Goal: Task Accomplishment & Management: Use online tool/utility

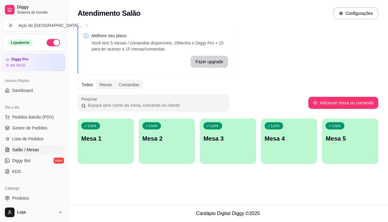
scroll to position [32, 0]
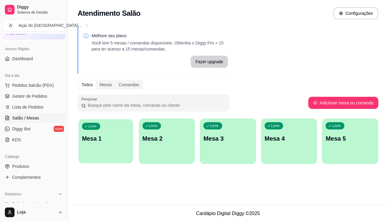
click at [107, 162] on div "button" at bounding box center [105, 159] width 54 height 7
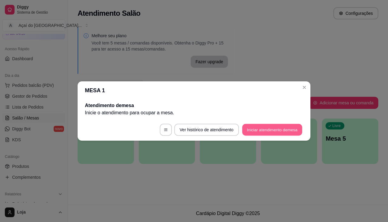
click at [251, 129] on button "Iniciar atendimento de mesa" at bounding box center [272, 130] width 60 height 12
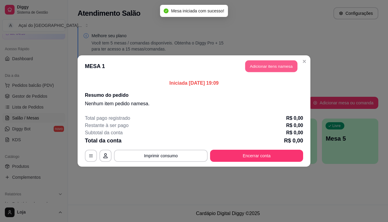
click at [268, 67] on button "Adicionar itens na mesa" at bounding box center [271, 67] width 52 height 12
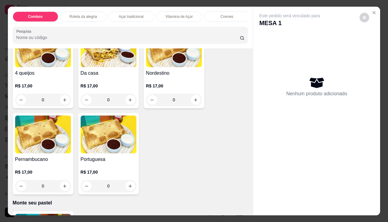
scroll to position [1181, 0]
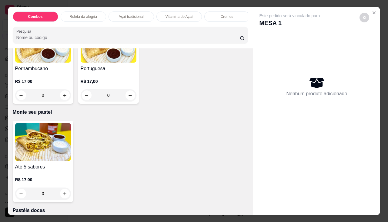
click at [48, 173] on div "R$ 17,00 0" at bounding box center [43, 185] width 56 height 29
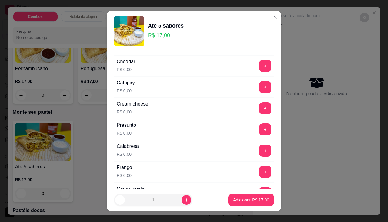
scroll to position [91, 0]
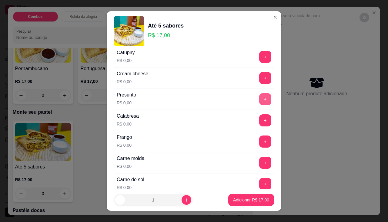
click at [259, 96] on button "+" at bounding box center [265, 99] width 12 height 12
click at [259, 120] on button "+" at bounding box center [265, 120] width 12 height 12
click at [259, 143] on button "+" at bounding box center [265, 142] width 12 height 12
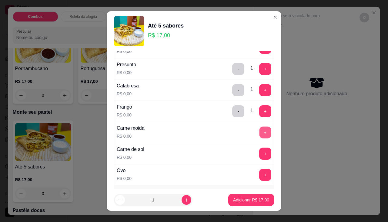
click at [259, 135] on button "+" at bounding box center [265, 133] width 12 height 12
click at [259, 156] on button "+" at bounding box center [265, 154] width 12 height 12
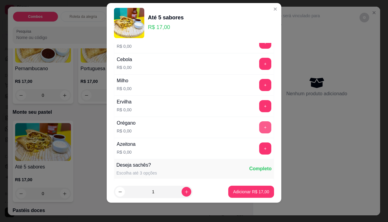
scroll to position [256, 0]
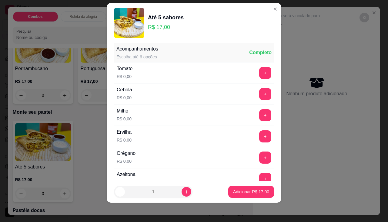
click at [258, 66] on div "Tomate R$ 0,00 +" at bounding box center [194, 72] width 160 height 21
click at [259, 78] on button "+" at bounding box center [265, 73] width 12 height 12
click at [259, 92] on button "+" at bounding box center [265, 94] width 12 height 12
click at [259, 118] on button "+" at bounding box center [265, 115] width 12 height 12
click at [259, 136] on button "+" at bounding box center [265, 136] width 12 height 12
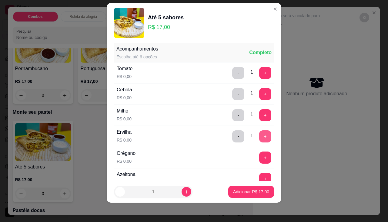
scroll to position [286, 0]
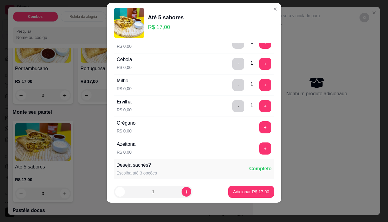
drag, startPoint x: 253, startPoint y: 116, endPoint x: 256, endPoint y: 126, distance: 10.2
click at [254, 117] on div "Acompanhamentos Escolha até 6 opções Completo Tomate R$ 0,00 - 1 + Cebola R$ 0,…" at bounding box center [194, 86] width 160 height 147
click at [259, 129] on button "+" at bounding box center [265, 127] width 12 height 12
click at [259, 143] on button "+" at bounding box center [265, 149] width 12 height 12
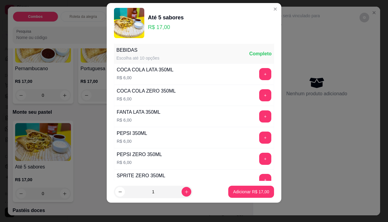
scroll to position [402, 0]
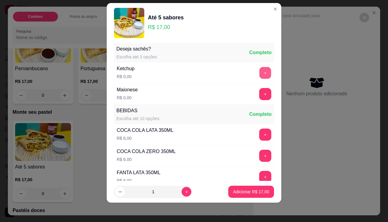
click at [259, 71] on button "+" at bounding box center [265, 73] width 12 height 12
click at [259, 96] on button "+" at bounding box center [265, 94] width 12 height 12
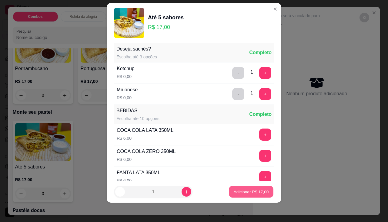
click at [247, 196] on button "Adicionar R$ 17,00" at bounding box center [251, 192] width 45 height 12
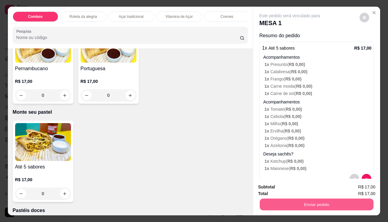
click at [276, 200] on button "Enviar pedido" at bounding box center [316, 205] width 114 height 12
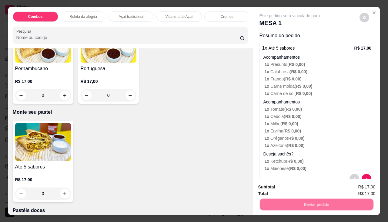
click at [276, 190] on button "Não registrar e enviar pedido" at bounding box center [296, 187] width 61 height 11
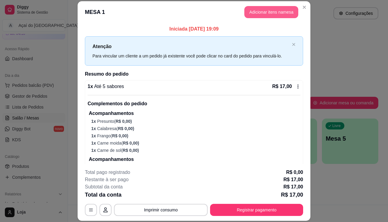
click at [291, 7] on button "Adicionar itens na mesa" at bounding box center [271, 12] width 54 height 12
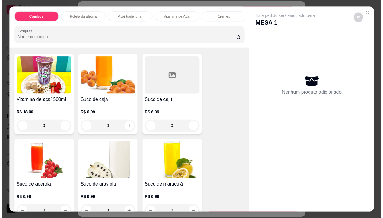
scroll to position [1635, 0]
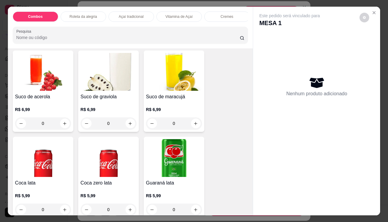
click at [107, 160] on img at bounding box center [109, 158] width 56 height 38
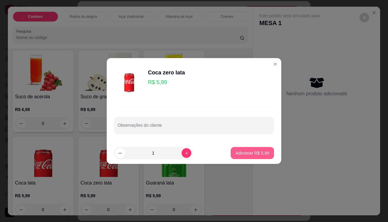
click at [234, 158] on button "Adicionar R$ 5,99" at bounding box center [251, 153] width 43 height 12
type input "1"
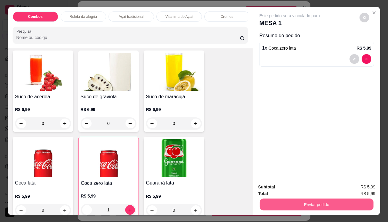
click at [285, 200] on button "Enviar pedido" at bounding box center [316, 205] width 114 height 12
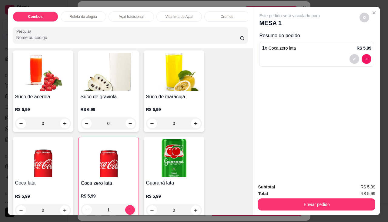
click at [284, 190] on div "Total R$ 5,99" at bounding box center [316, 193] width 117 height 7
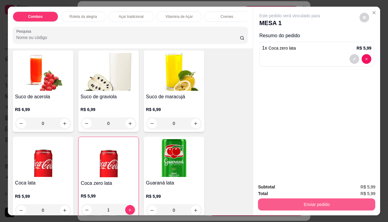
click at [288, 205] on button "Enviar pedido" at bounding box center [316, 205] width 117 height 12
click at [288, 203] on button "Enviar pedido" at bounding box center [316, 205] width 117 height 12
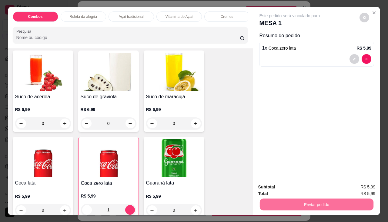
click at [291, 186] on button "Não registrar e enviar pedido" at bounding box center [296, 188] width 63 height 12
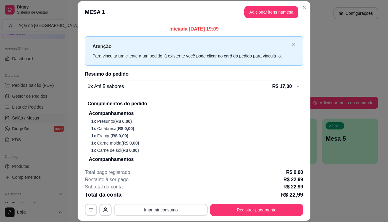
click at [164, 215] on button "Imprimir consumo" at bounding box center [161, 210] width 94 height 12
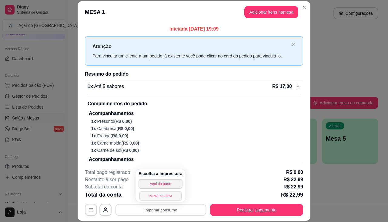
click at [166, 197] on button "IMPRESSORA" at bounding box center [160, 195] width 42 height 9
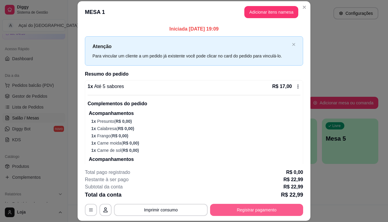
click at [248, 212] on button "Registrar pagamento" at bounding box center [256, 210] width 93 height 12
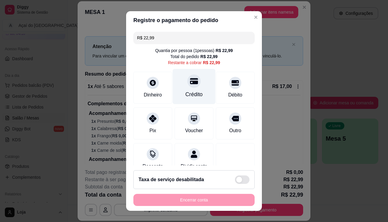
click at [189, 87] on div at bounding box center [193, 80] width 13 height 13
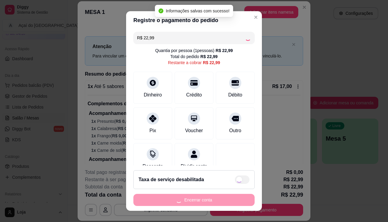
type input "R$ 0,00"
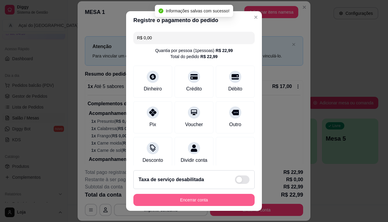
click at [206, 204] on button "Encerrar conta" at bounding box center [193, 200] width 121 height 12
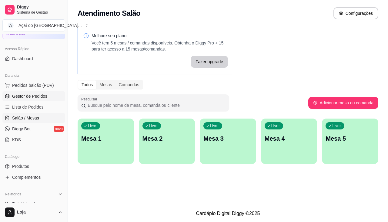
click at [24, 99] on link "Gestor de Pedidos" at bounding box center [33, 96] width 63 height 10
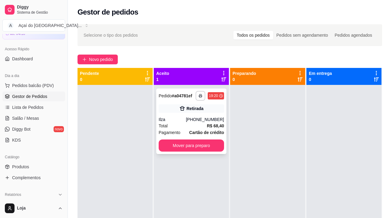
click at [199, 153] on div "**********" at bounding box center [191, 120] width 70 height 65
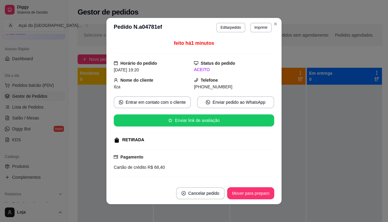
click at [199, 149] on div at bounding box center [194, 149] width 160 height 1
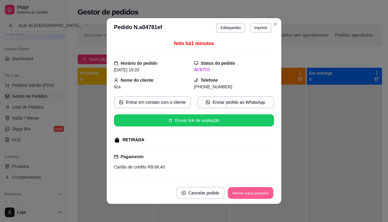
click at [256, 197] on button "Mover para preparo" at bounding box center [249, 193] width 45 height 12
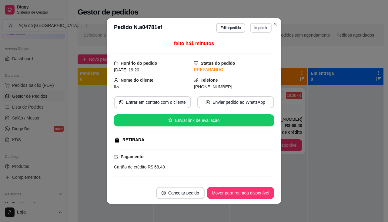
click at [259, 26] on button "Imprimir" at bounding box center [260, 28] width 21 height 10
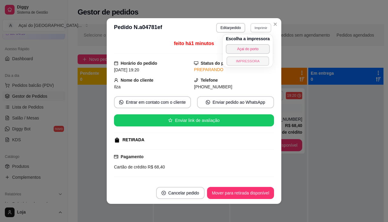
click at [253, 61] on button "IMPRESSORA" at bounding box center [247, 60] width 42 height 9
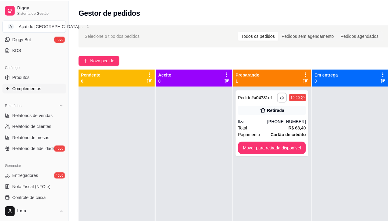
scroll to position [32, 0]
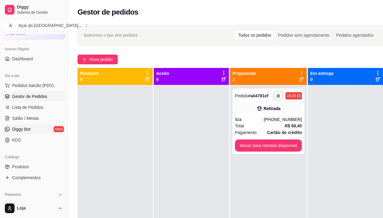
click at [33, 128] on link "Diggy Bot novo" at bounding box center [33, 129] width 63 height 10
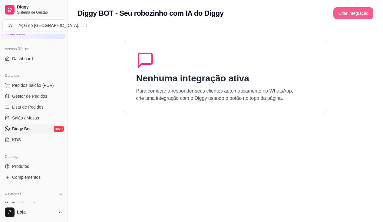
click at [368, 15] on button "Criar integração" at bounding box center [353, 13] width 40 height 12
click at [371, 18] on button "Criar integração" at bounding box center [353, 14] width 39 height 12
click at [10, 117] on link "Salão / Mesas" at bounding box center [33, 118] width 63 height 10
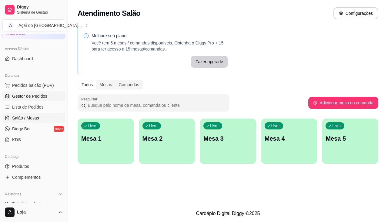
click at [22, 100] on link "Gestor de Pedidos" at bounding box center [33, 96] width 63 height 10
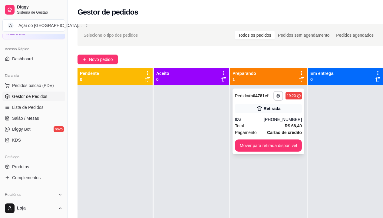
click at [264, 117] on div "Ilza" at bounding box center [249, 119] width 29 height 6
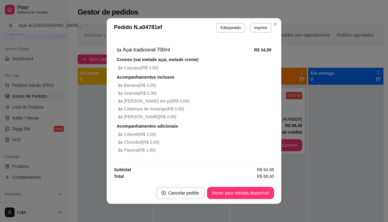
scroll to position [1, 0]
